Goal: Check status

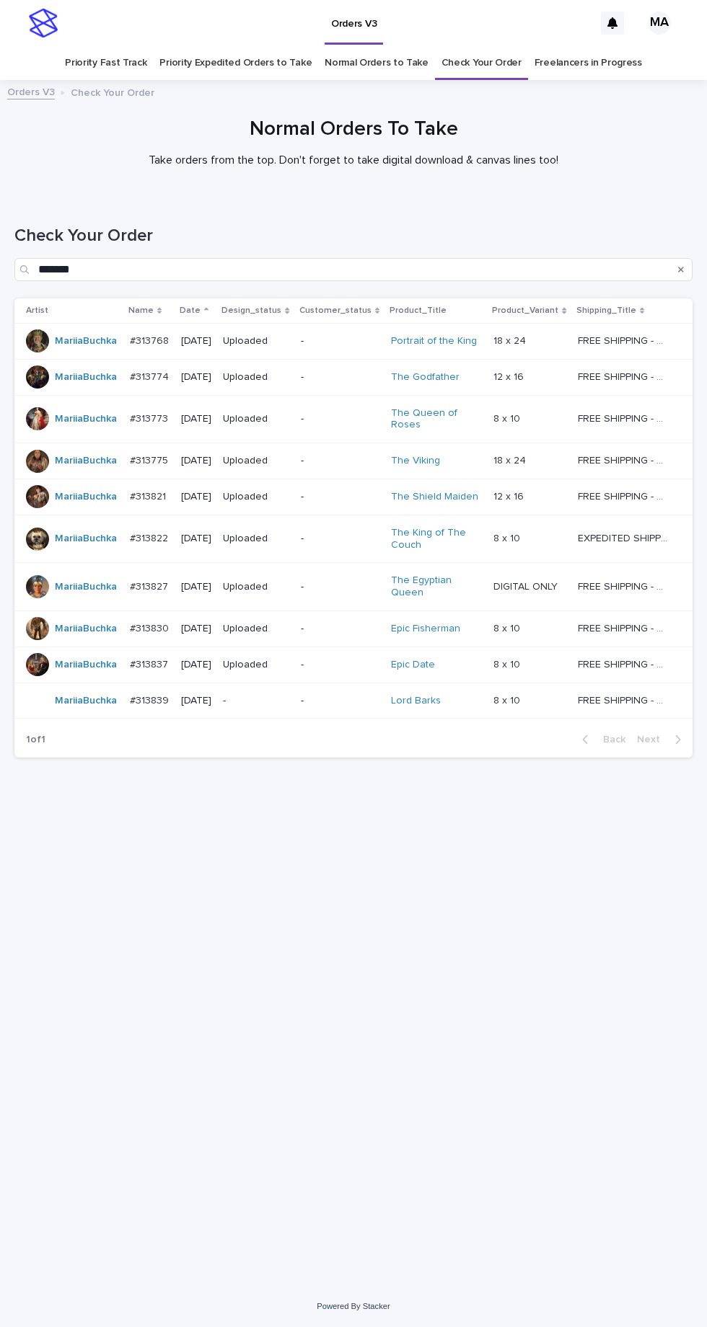
scroll to position [45, 0]
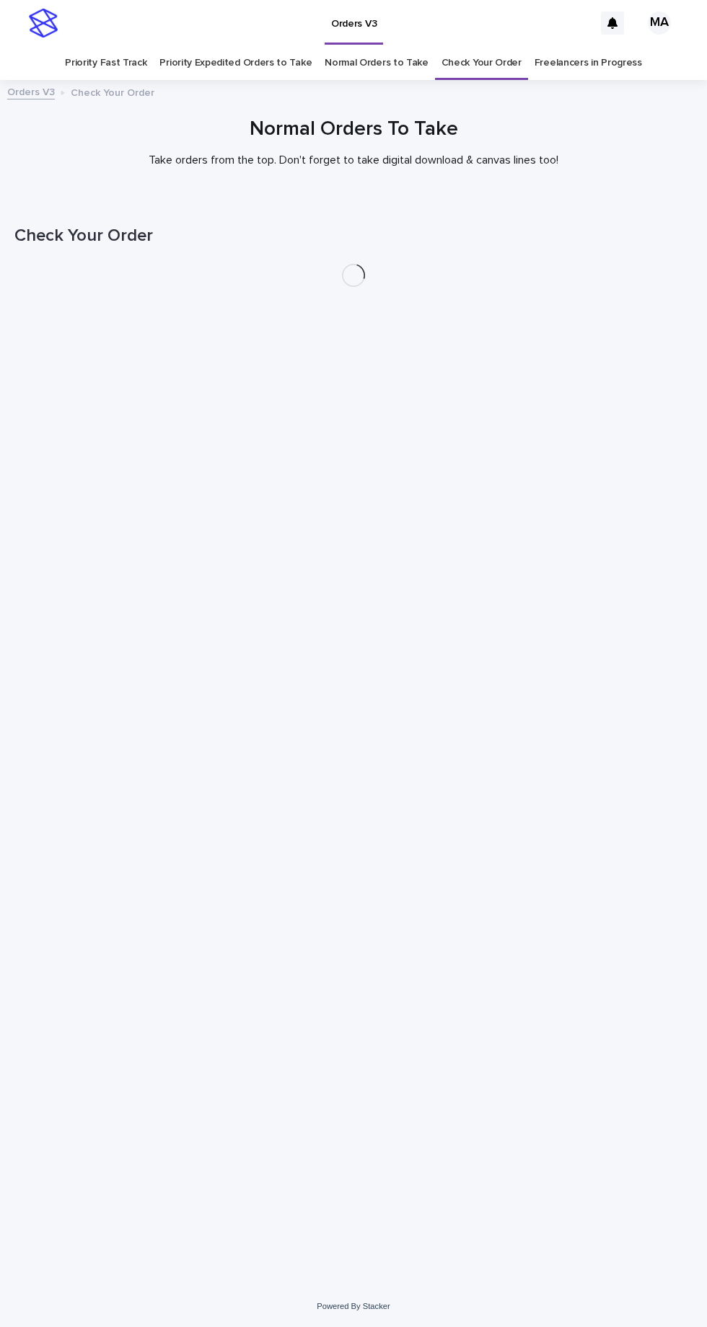
scroll to position [45, 0]
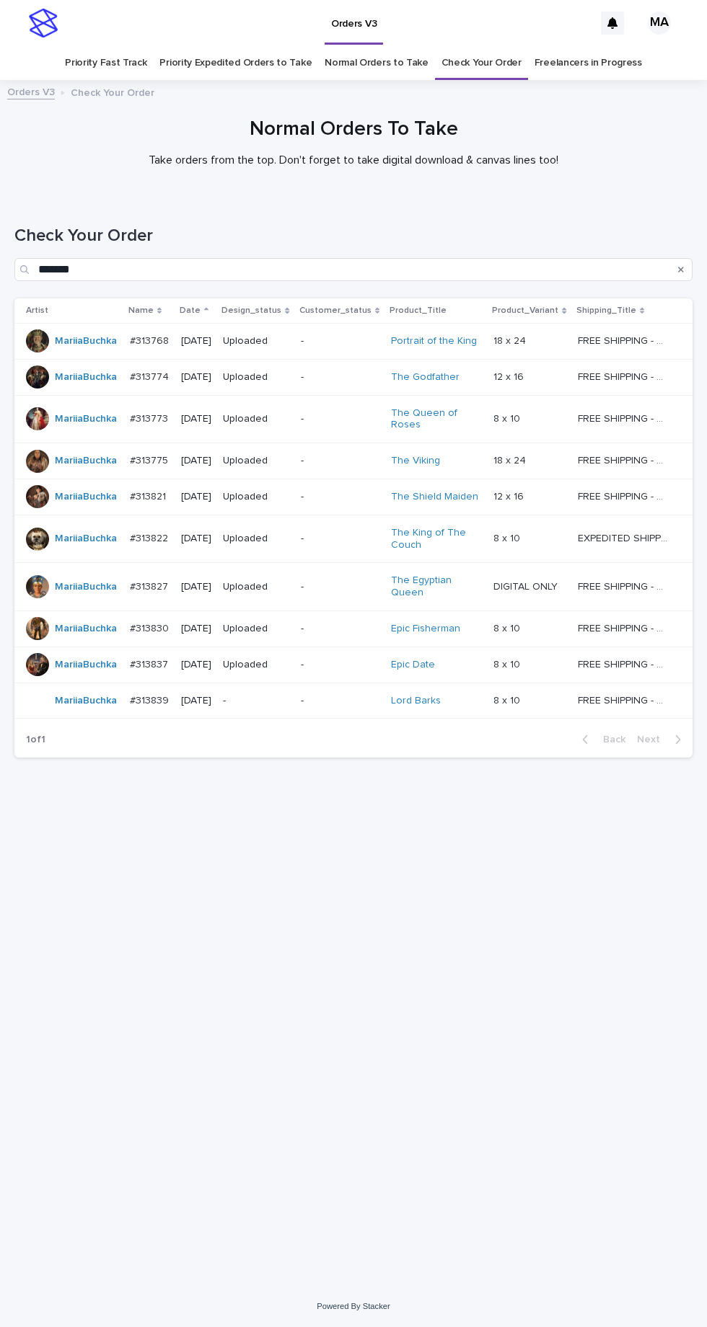
click at [488, 46] on link "Check Your Order" at bounding box center [481, 63] width 80 height 34
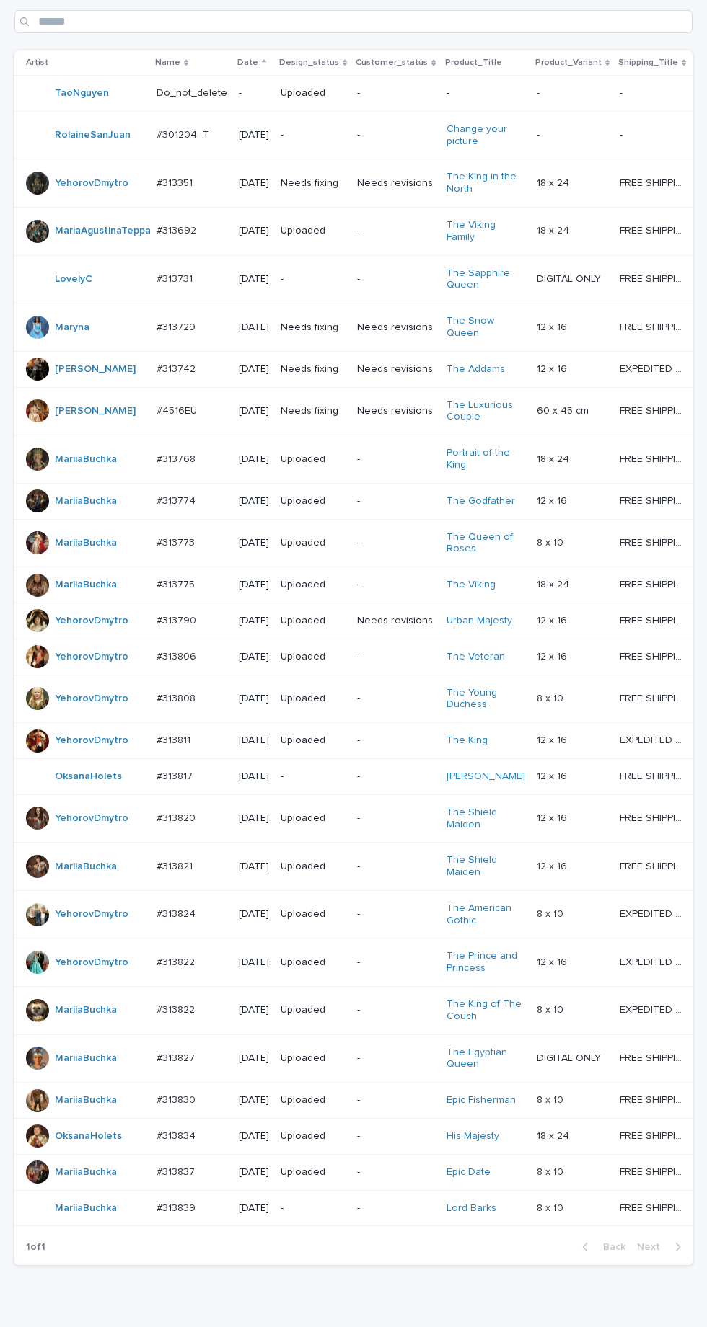
scroll to position [339, 0]
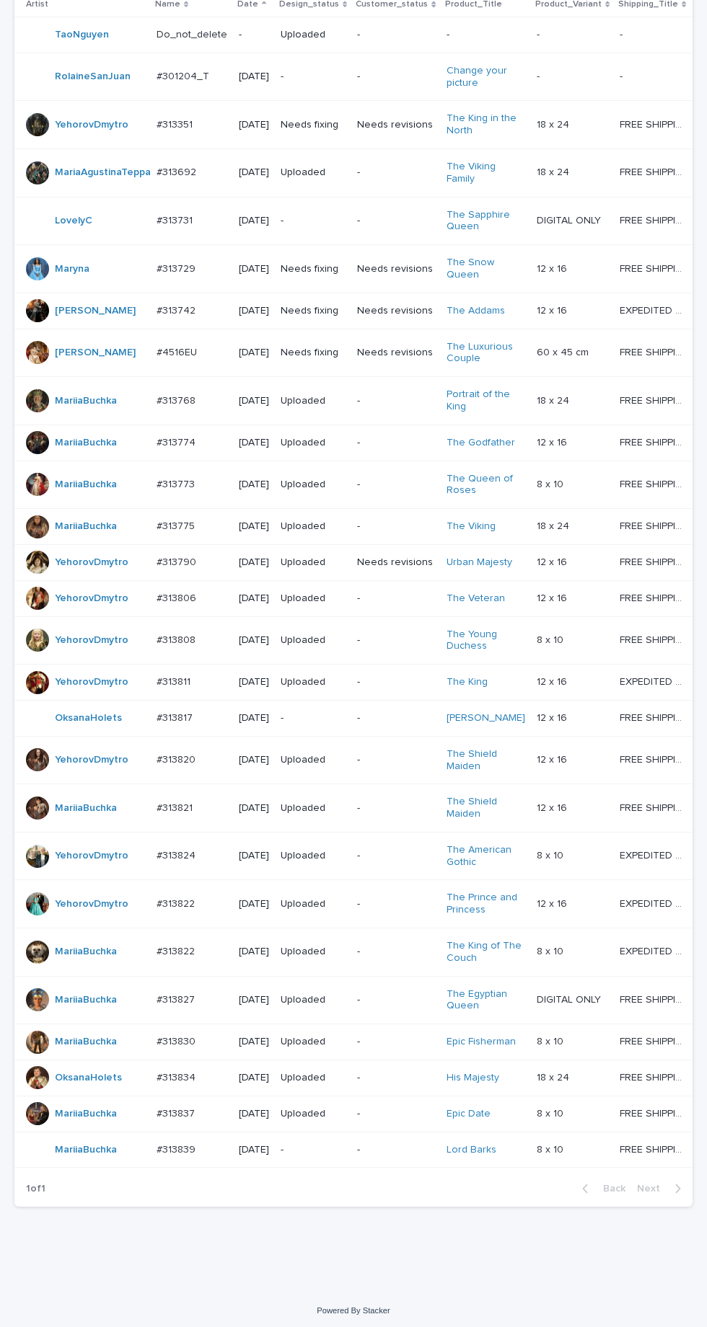
scroll to position [339, 0]
